Goal: Information Seeking & Learning: Learn about a topic

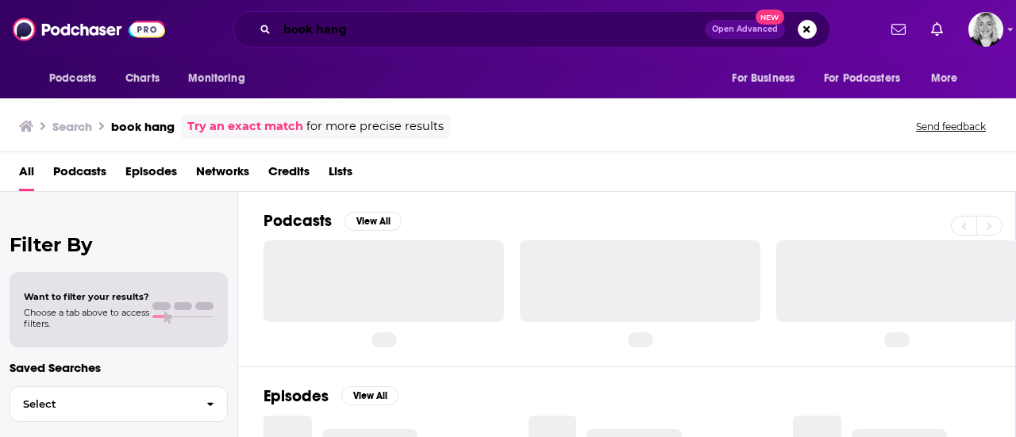
click at [419, 29] on input "book hang" at bounding box center [491, 29] width 428 height 25
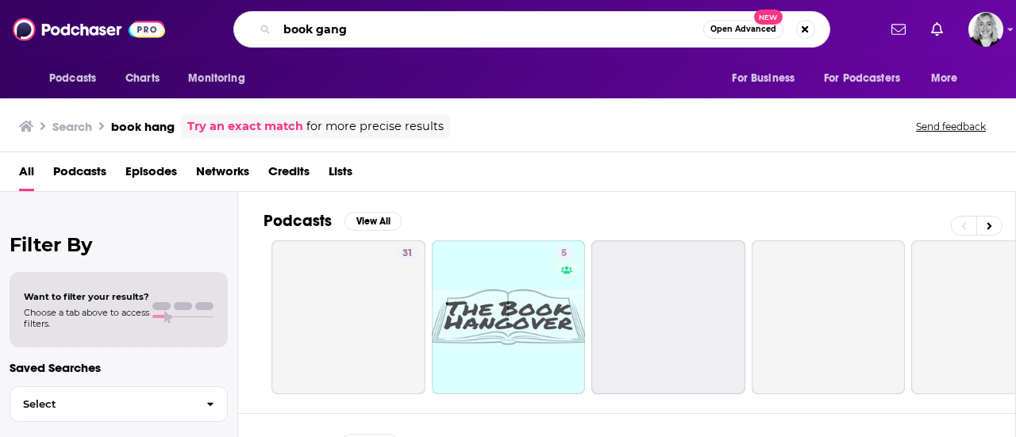
type input "book gang"
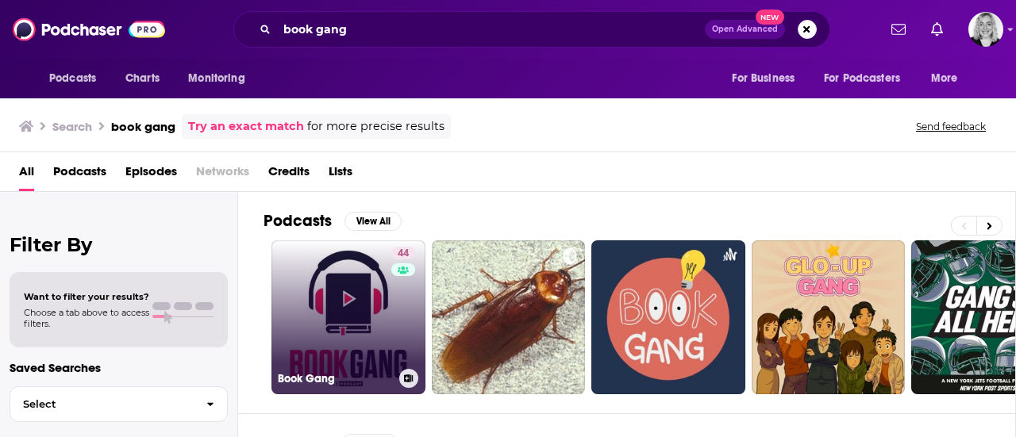
click at [342, 325] on link "44 Book Gang" at bounding box center [349, 318] width 154 height 154
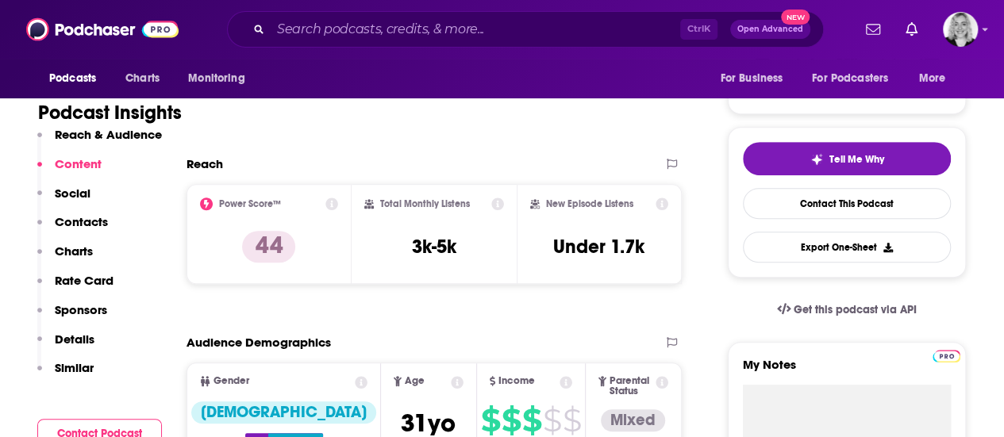
scroll to position [296, 0]
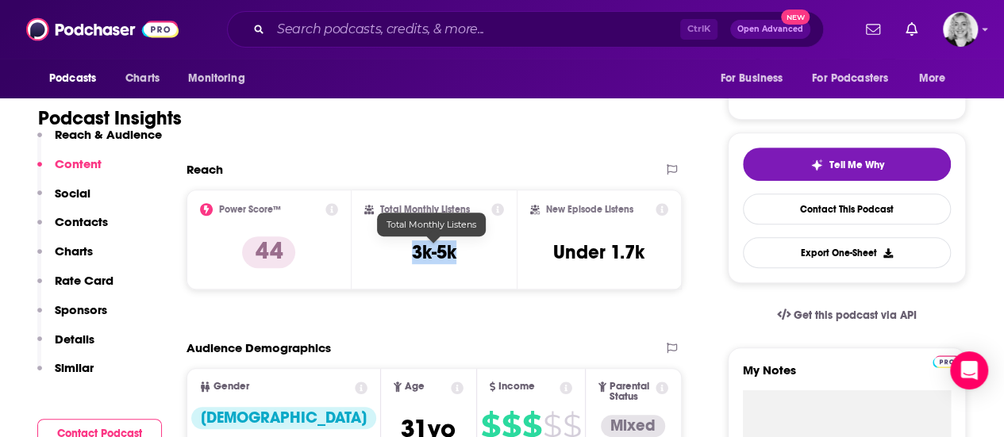
drag, startPoint x: 472, startPoint y: 262, endPoint x: 407, endPoint y: 252, distance: 65.9
click at [407, 252] on div "Total Monthly Listens 3k-5k" at bounding box center [434, 239] width 140 height 73
copy h3 "3k-5k"
